Goal: Find specific page/section: Find specific page/section

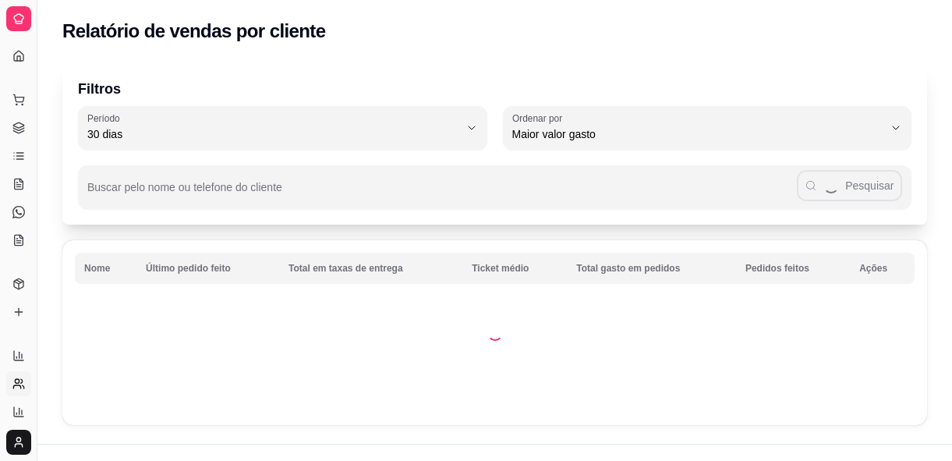
select select "30"
select select "HIGHEST_TOTAL_SPENT_WITH_ORDERS"
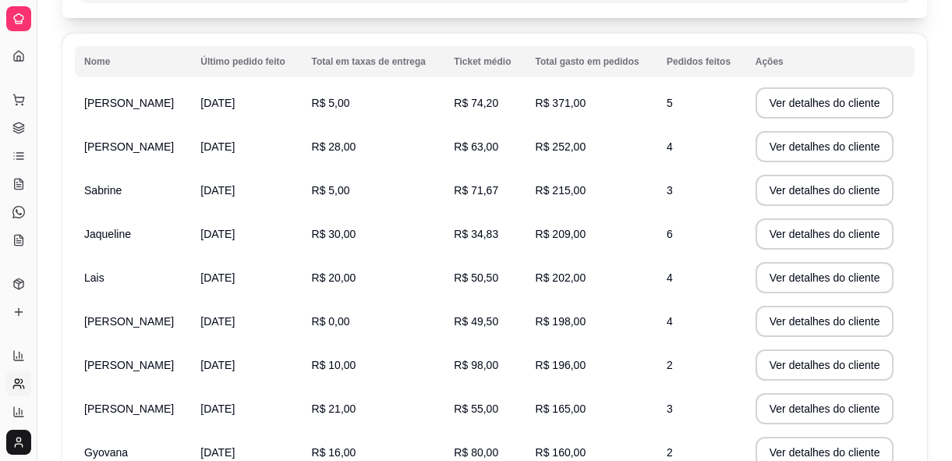
scroll to position [167, 0]
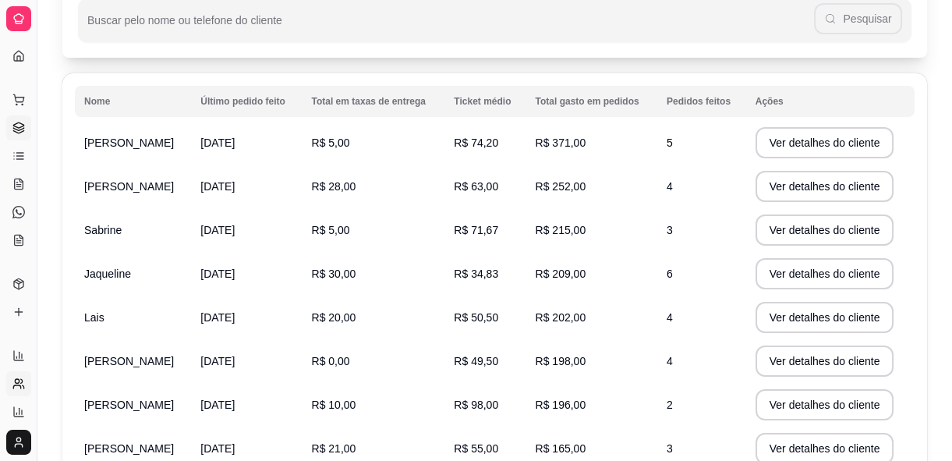
click at [12, 127] on icon at bounding box center [18, 128] width 12 height 12
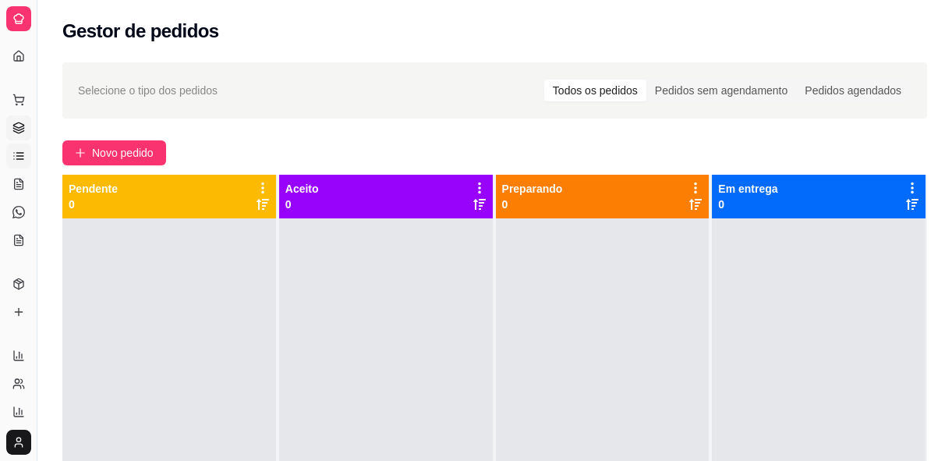
click at [23, 150] on icon at bounding box center [18, 156] width 12 height 12
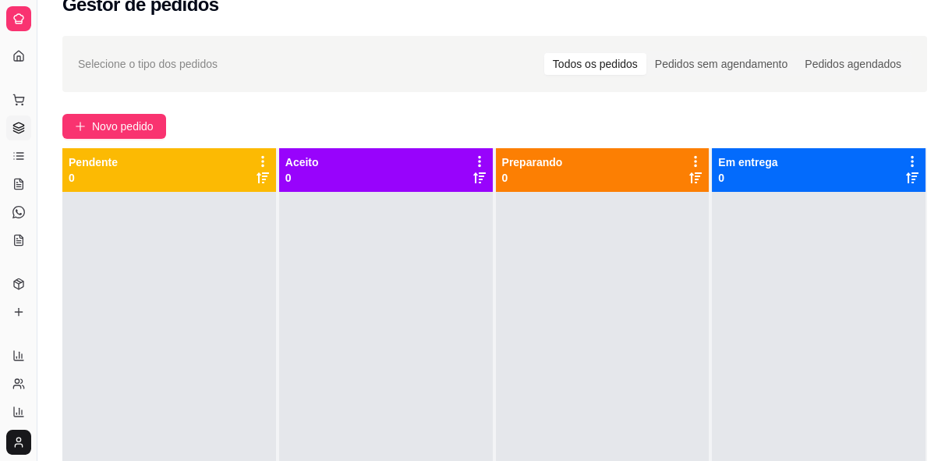
select select "30"
select select "HIGHEST_TOTAL_SPENT_WITH_ORDERS"
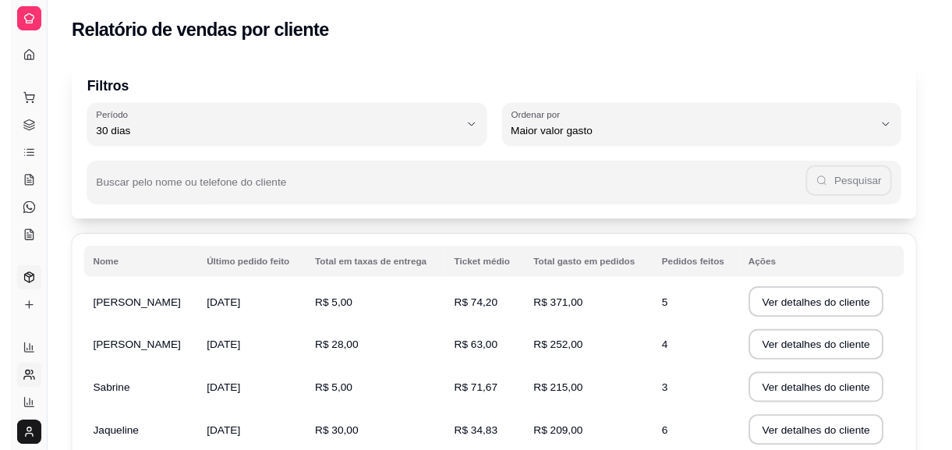
scroll to position [0, 0]
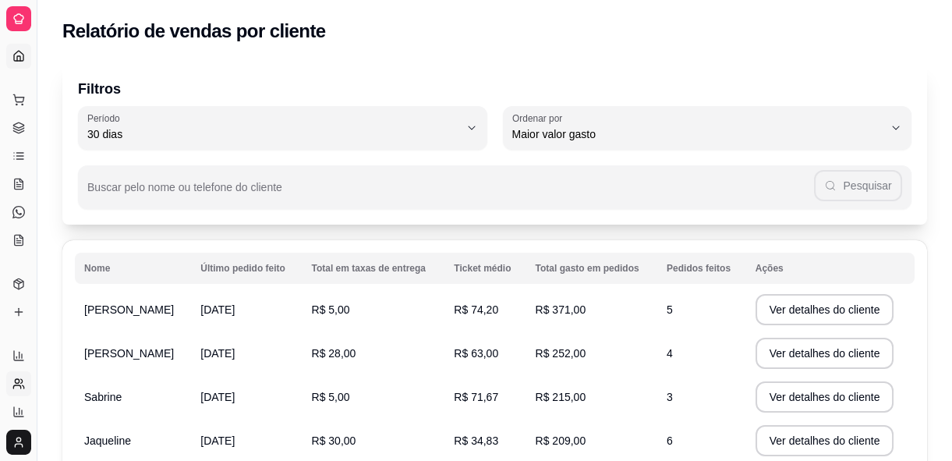
click at [9, 58] on link "Dashboard" at bounding box center [18, 56] width 25 height 25
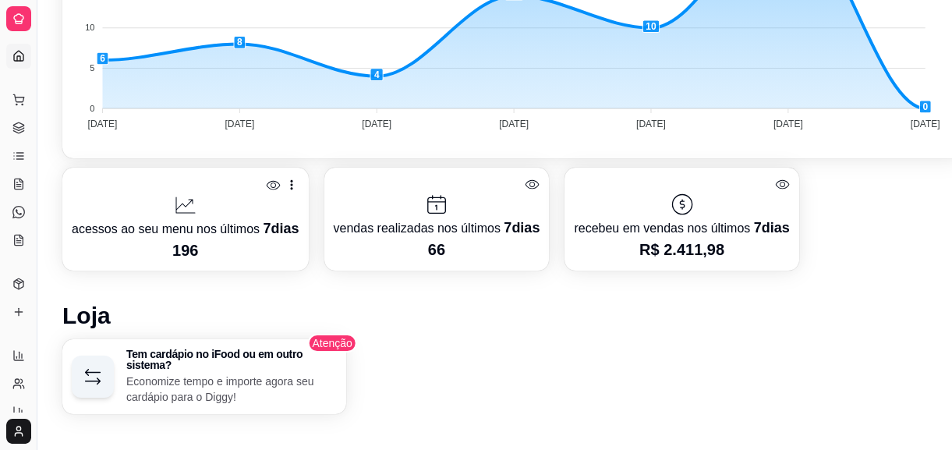
scroll to position [637, 0]
